Goal: Complete application form

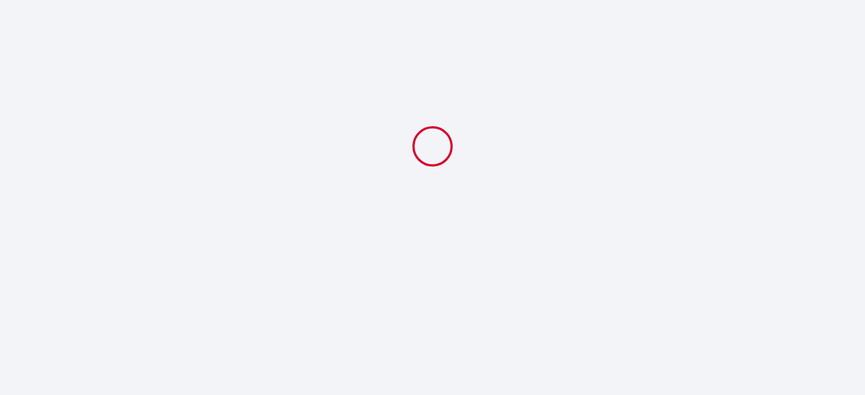
select select
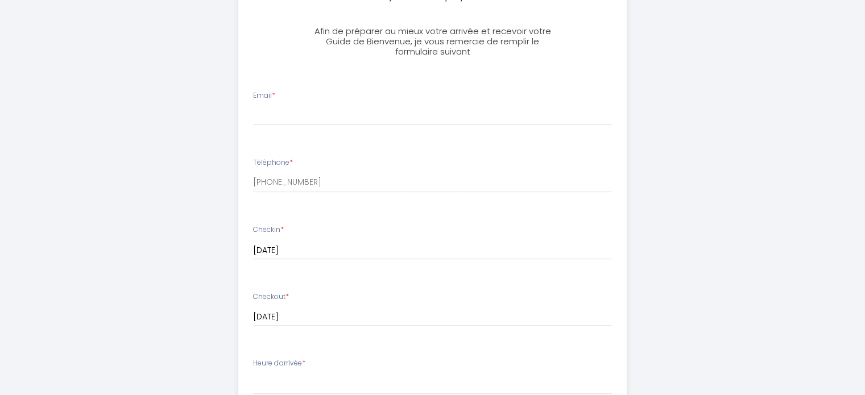
scroll to position [294, 0]
click at [321, 189] on input "[PHONE_NUMBER]" at bounding box center [432, 182] width 359 height 20
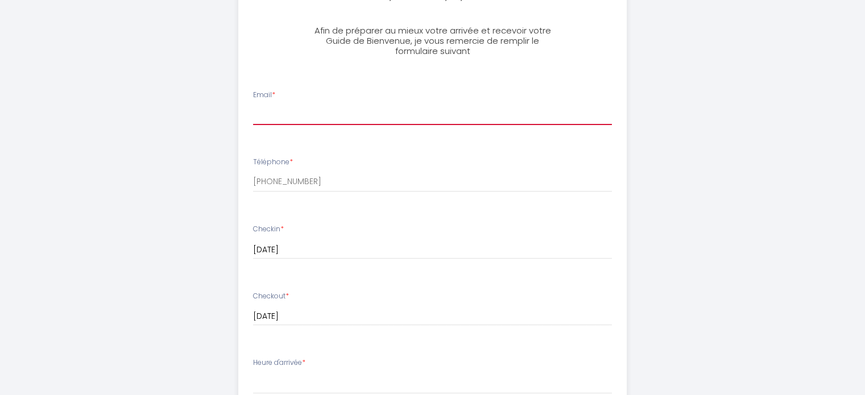
click at [313, 118] on input "Email *" at bounding box center [432, 115] width 359 height 20
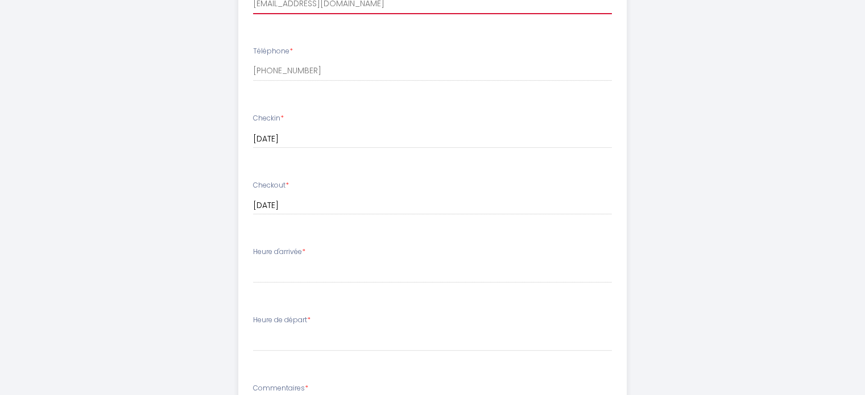
scroll to position [408, 0]
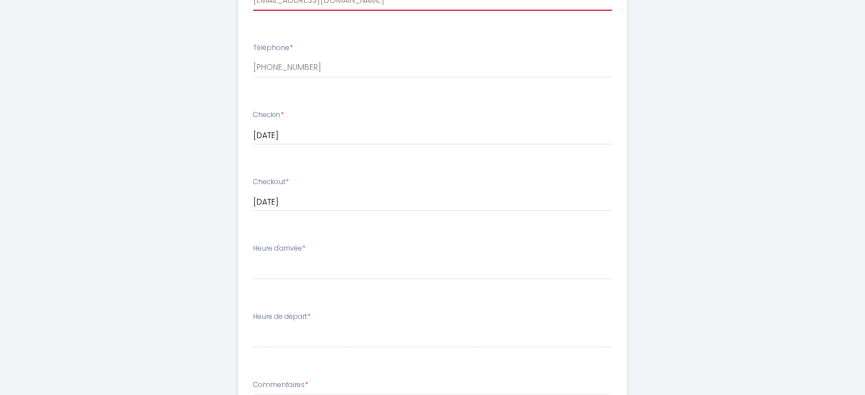
type input "[EMAIL_ADDRESS][DOMAIN_NAME]"
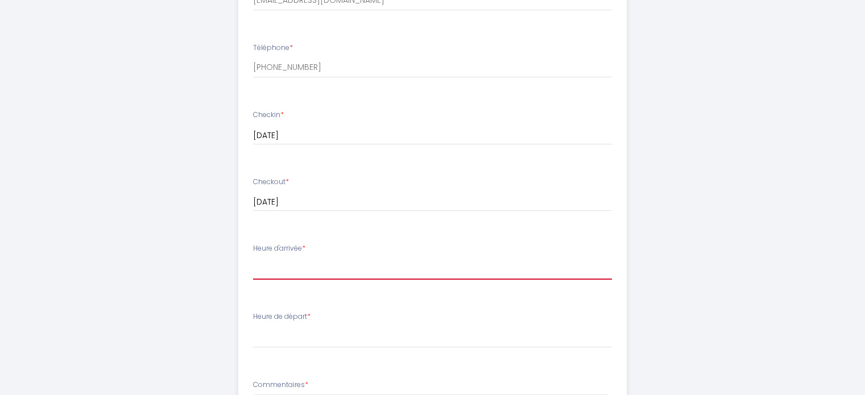
click at [304, 264] on select "17:00 17:30 18:00 18:30 19:00 19:30 20:00 20:30 21:00 21:30 22:00 22:30 23:00 2…" at bounding box center [432, 269] width 359 height 22
select select "17:00"
click at [253, 258] on select "17:00 17:30 18:00 18:30 19:00 19:30 20:00 20:30 21:00 21:30 22:00 22:30 23:00 2…" at bounding box center [432, 269] width 359 height 22
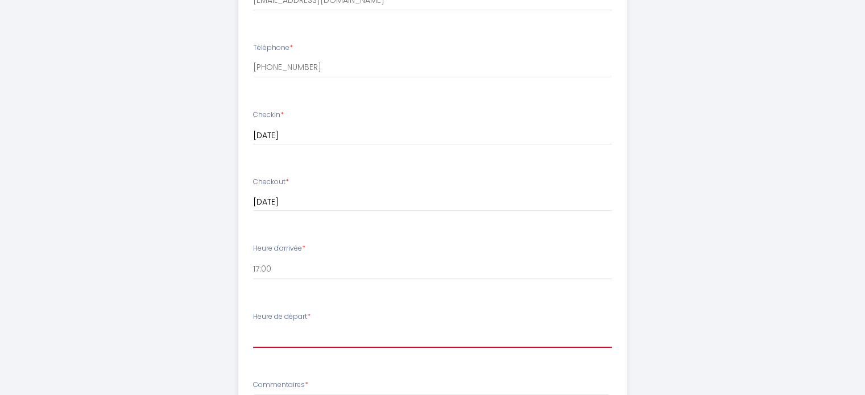
click at [285, 339] on select "00:00 00:30 01:00 01:30 02:00 02:30 03:00 03:30 04:00 04:30 05:00 05:30 06:00 0…" at bounding box center [432, 337] width 359 height 22
select select "12:00"
click at [253, 326] on select "00:00 00:30 01:00 01:30 02:00 02:30 03:00 03:30 04:00 04:30 05:00 05:30 06:00 0…" at bounding box center [432, 337] width 359 height 22
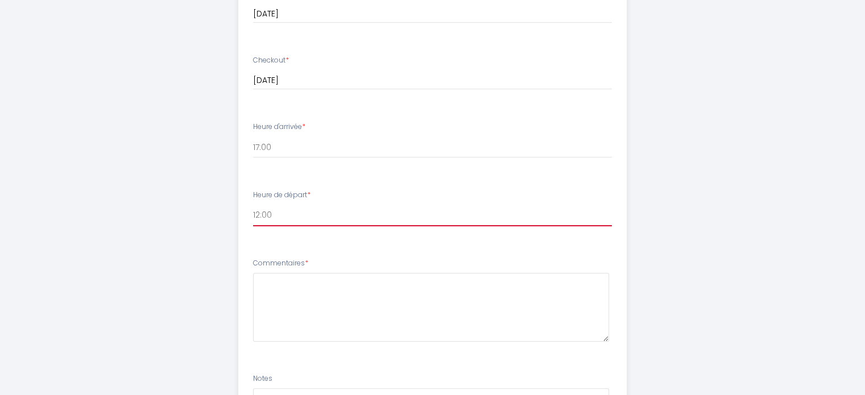
scroll to position [537, 0]
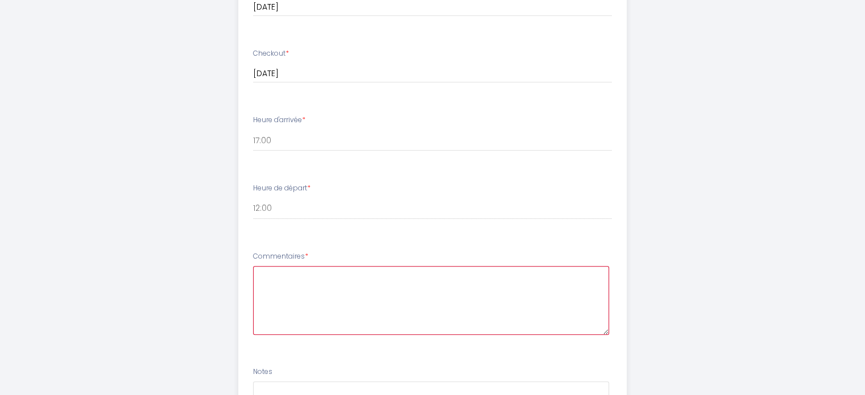
click at [345, 304] on textarea at bounding box center [431, 300] width 356 height 69
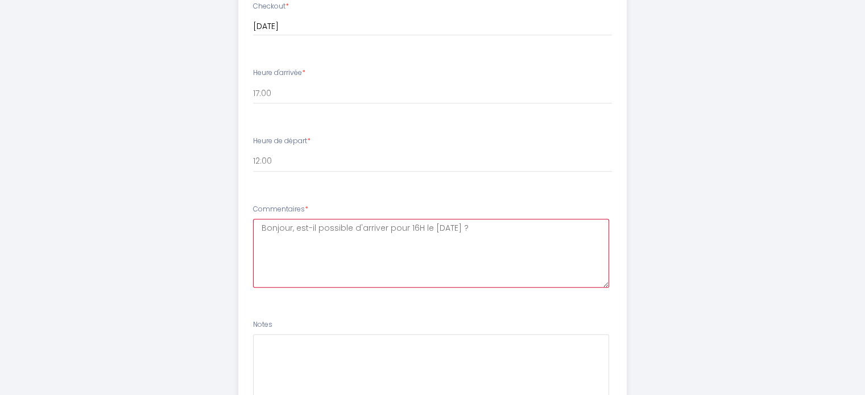
scroll to position [687, 0]
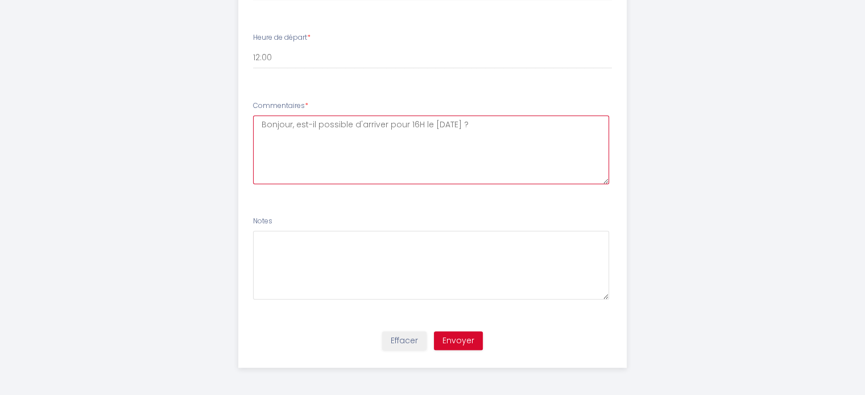
click at [426, 124] on textarea "Bonjour, est-il possible d'arriver pour 16H le [DATE] ?" at bounding box center [431, 149] width 356 height 69
type textarea "Bonjour, est-il possible d'arriver pour 16H le [DATE] ?"
paste textarea "Bonjour, Serait-il possible d’arriver vers 16h le [DATE] ? Merci beaucoup pour …"
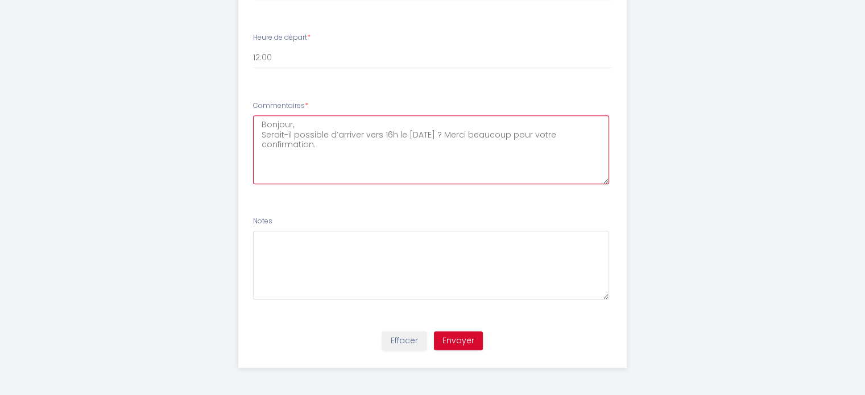
type textarea "Bonjour, Serait-il possible d’arriver vers 16h le [DATE] ? Merci beaucoup pour …"
click at [475, 335] on button "Envoyer" at bounding box center [458, 340] width 49 height 19
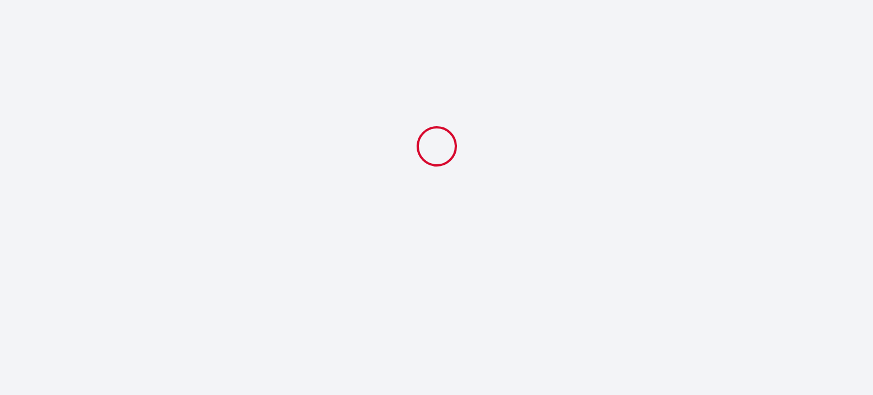
select select "12:00"
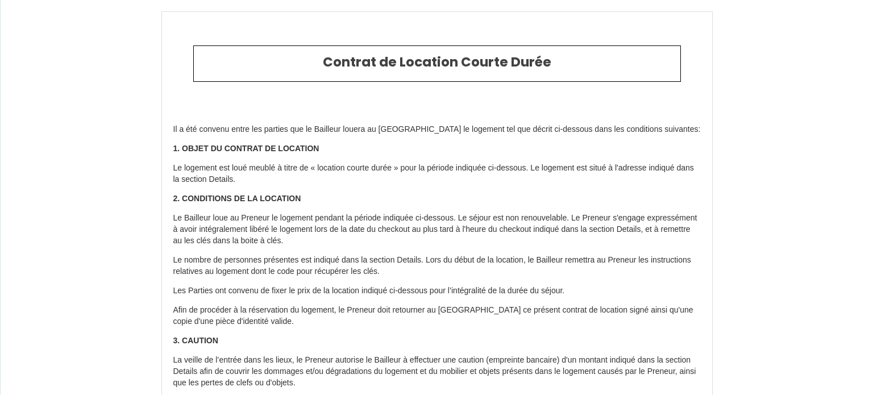
type input "6710007"
type input "Sospa - Suite Spa privatif"
type input "1 rue de l'Elizée"
type input "78410"
type input "La Falaise"
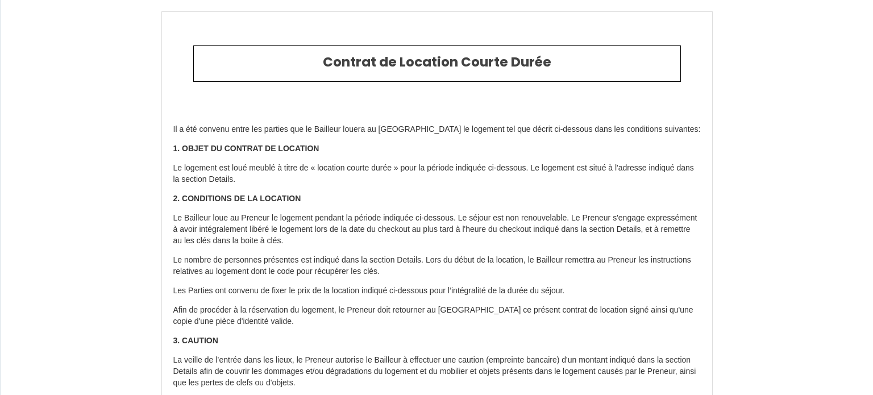
type input "France"
type input "[DATE]"
type input "2"
type input "0"
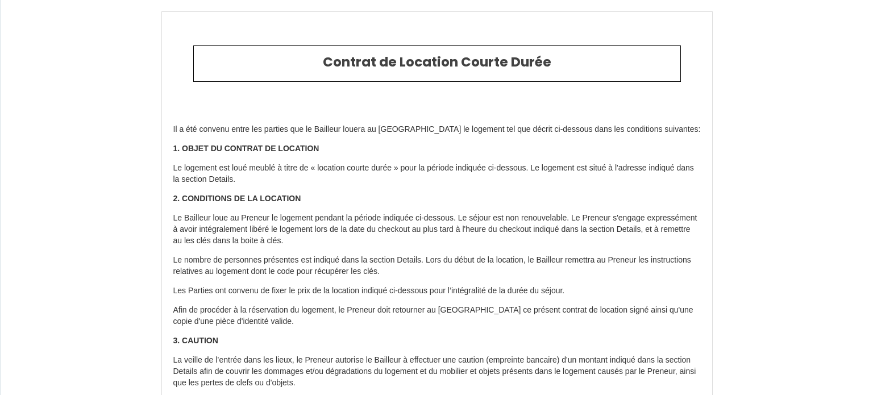
type input "300"
type input "222.04"
type input "So"
type input "Spa"
type input "France"
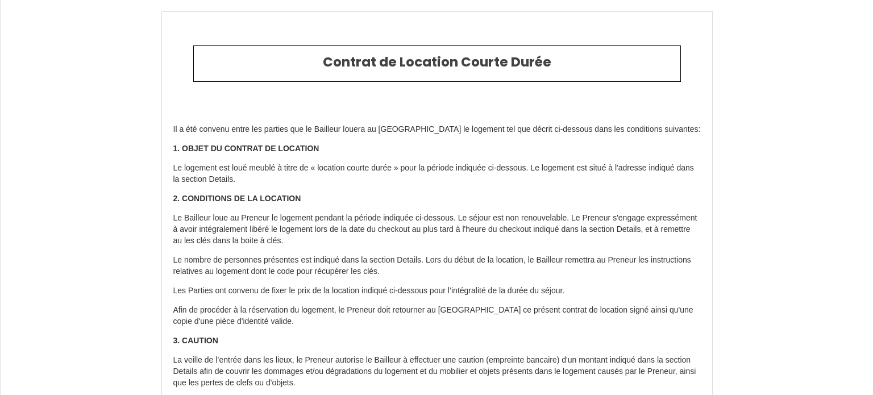
type input "sospa78410@gmail.com"
type input "Elsa"
type input "Fanovard"
select select
type input "htofc4jnjcs7t6k1oq2is9rrovk6@reply.superhote.com"
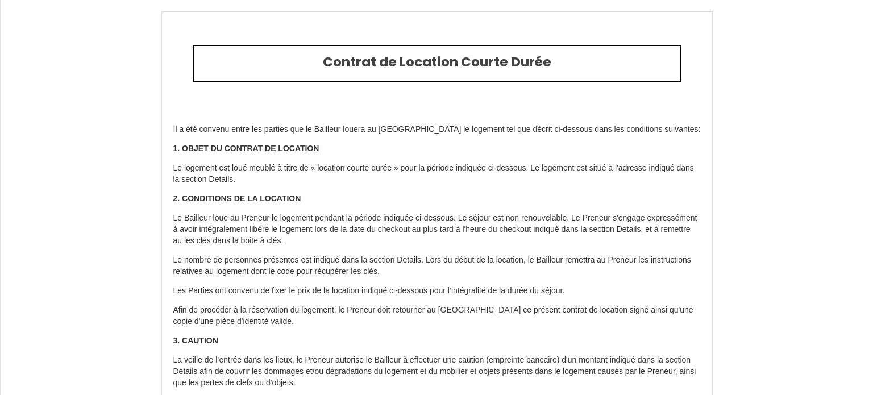
type input "+33 6 52 97 48 15"
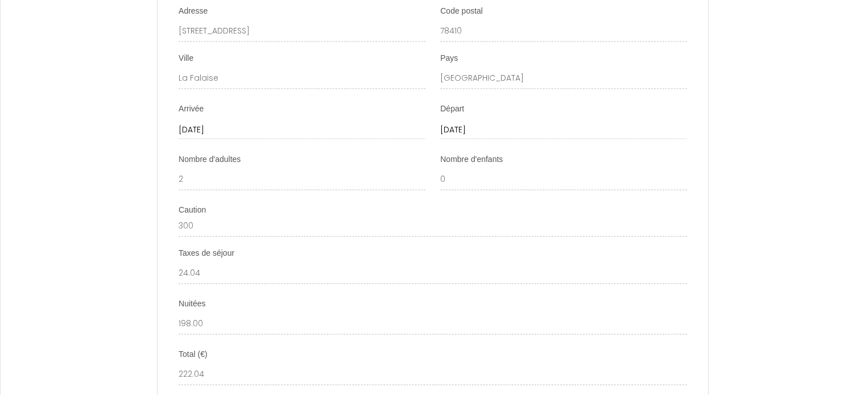
scroll to position [1619, 0]
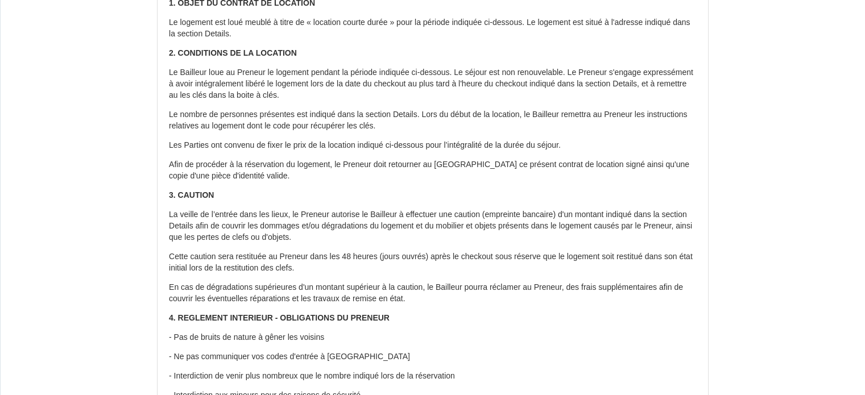
scroll to position [0, 0]
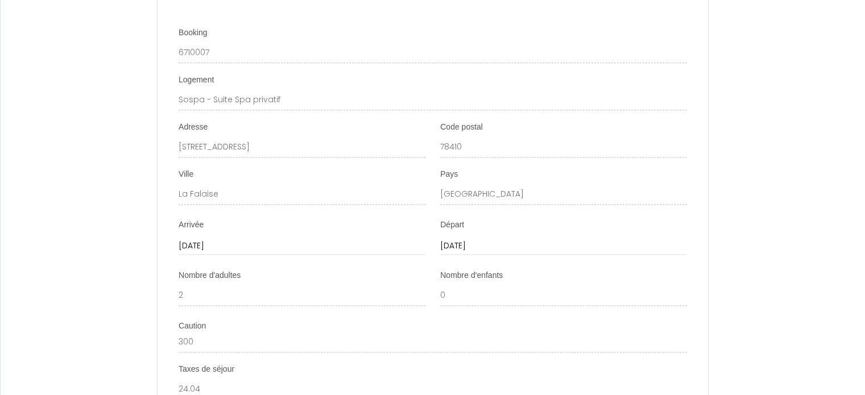
scroll to position [1514, 0]
